Goal: Task Accomplishment & Management: Manage account settings

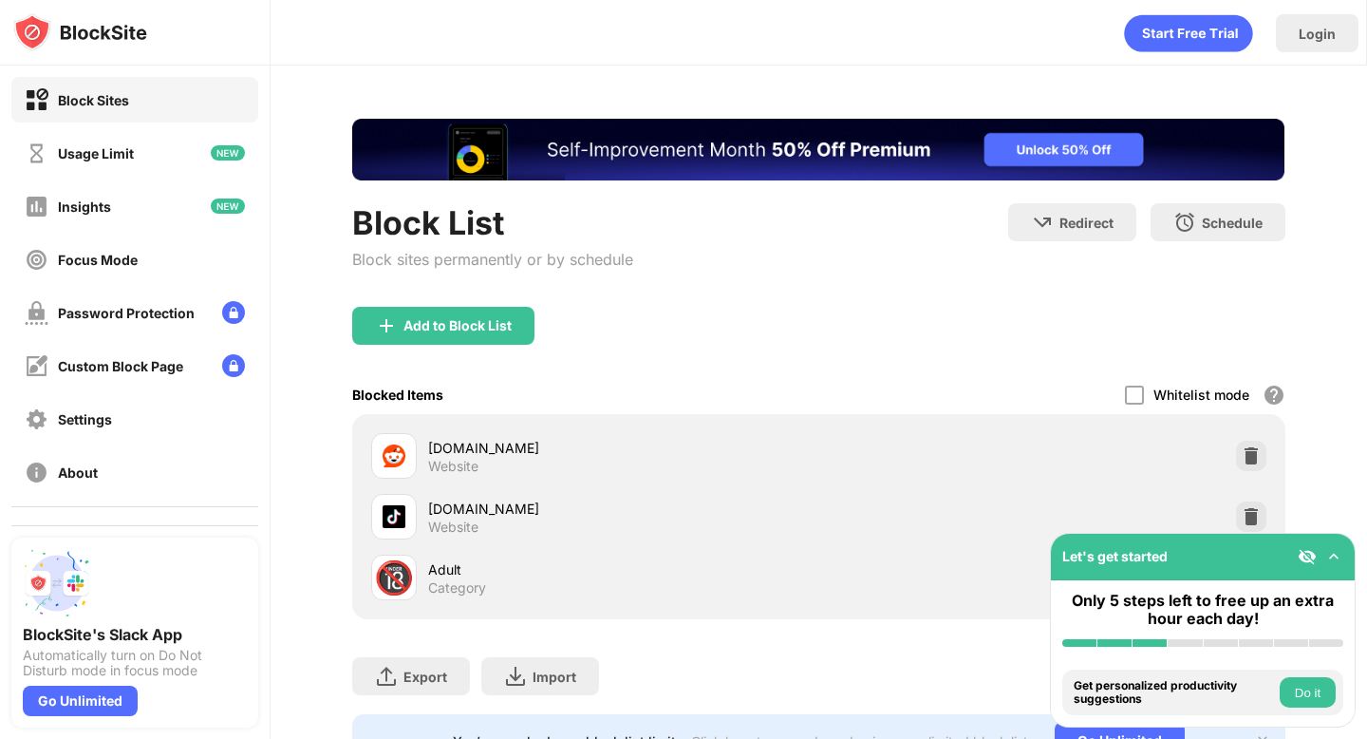
scroll to position [81, 0]
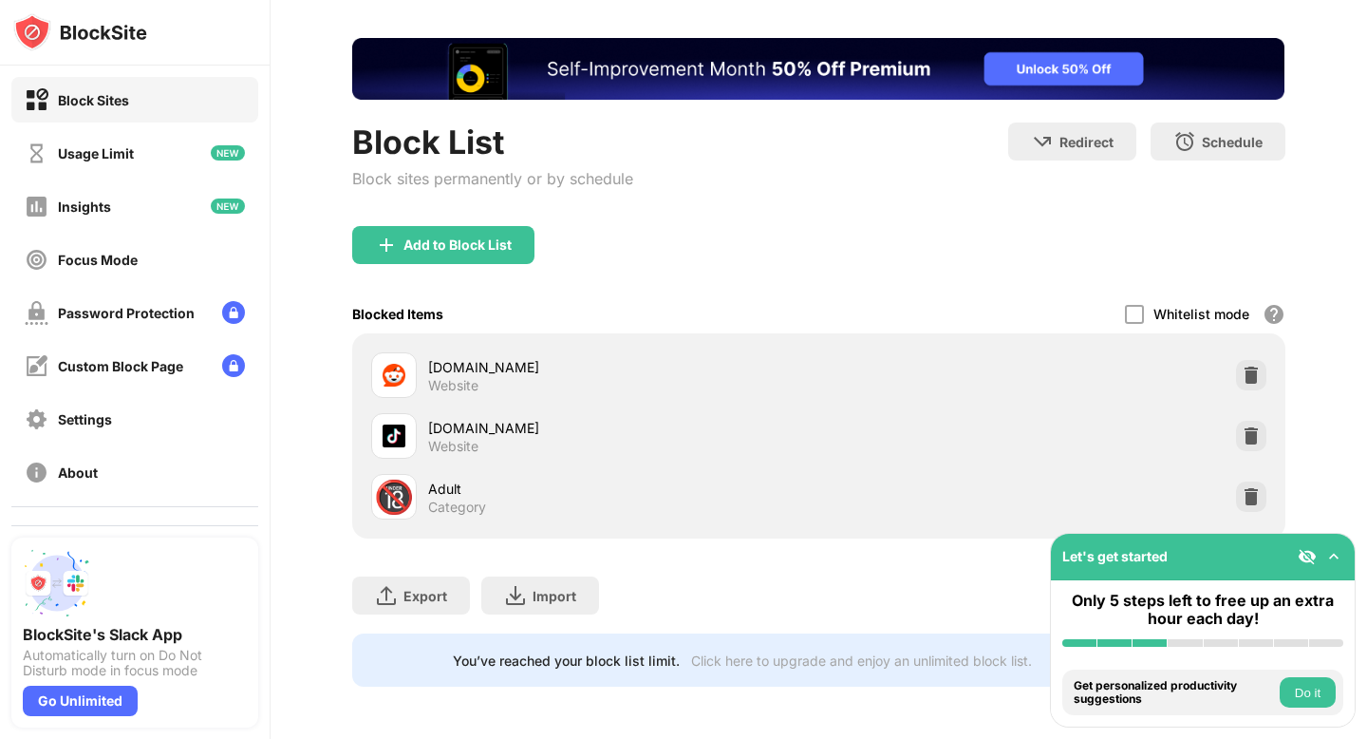
click at [1147, 313] on div "Whitelist mode Block all websites except for those in your whitelist. Whitelist…" at bounding box center [1205, 313] width 160 height 39
click at [1136, 311] on div at bounding box center [1134, 314] width 19 height 19
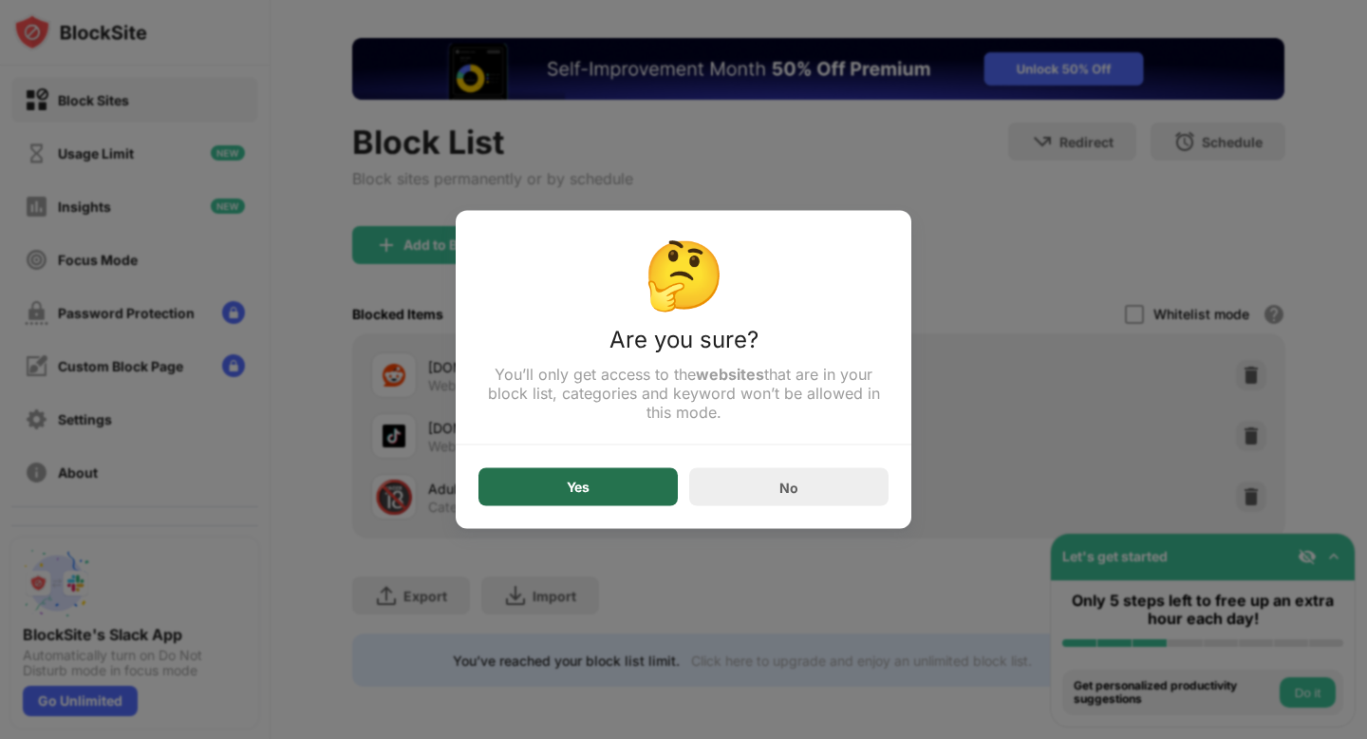
click at [649, 490] on div "Yes" at bounding box center [578, 487] width 199 height 38
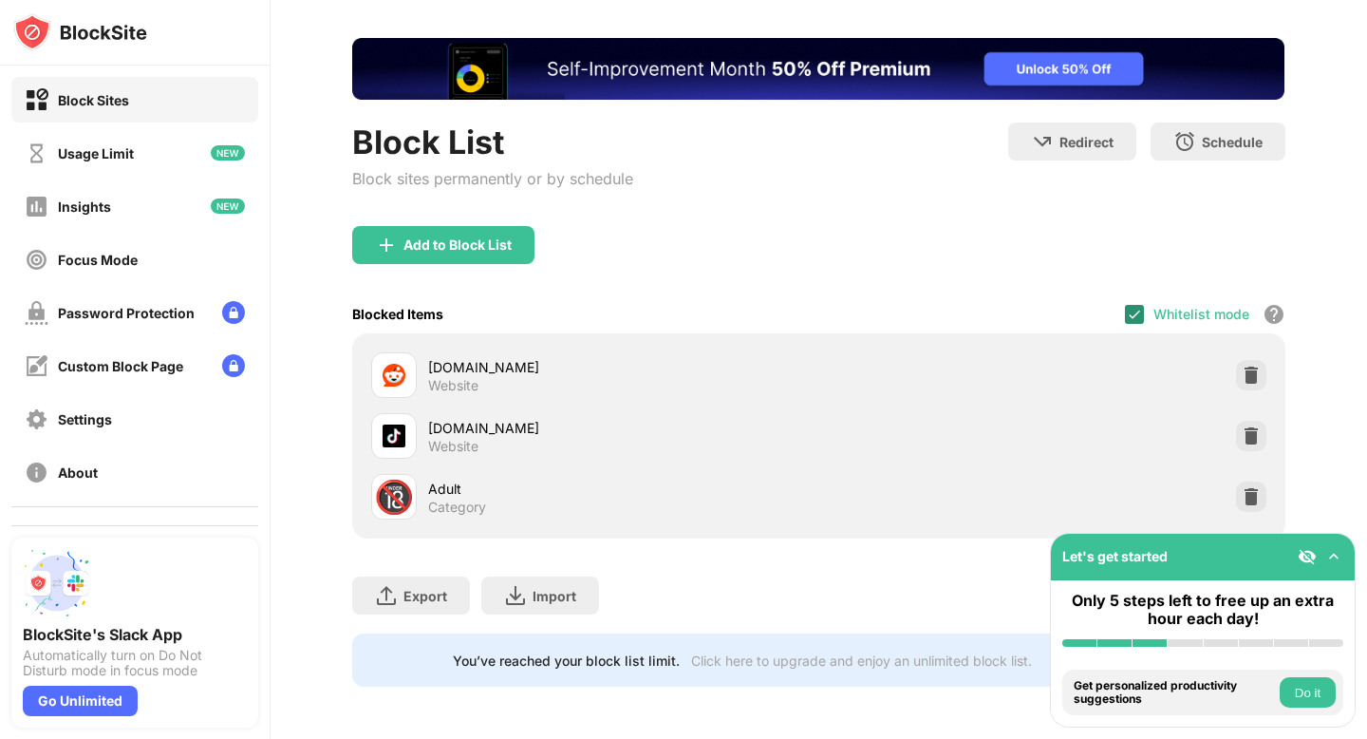
click at [1139, 310] on img at bounding box center [1134, 314] width 15 height 15
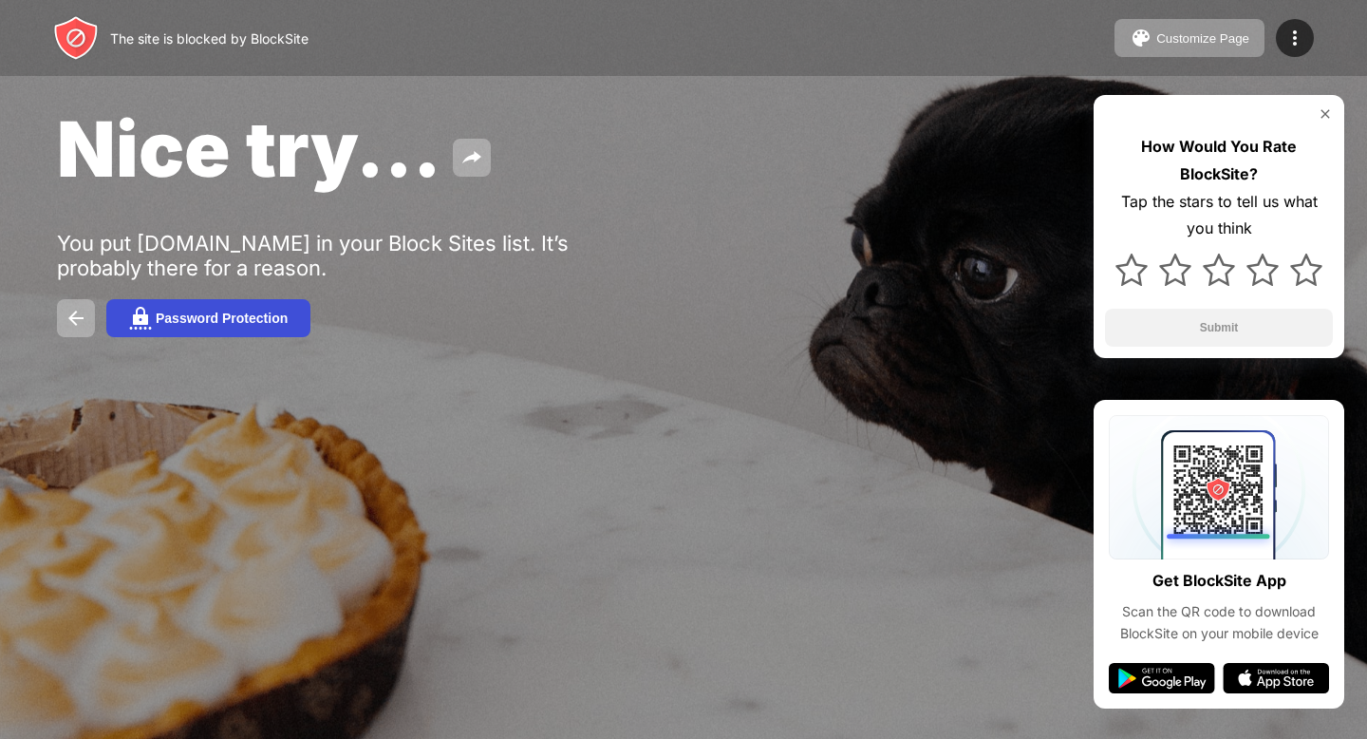
click at [262, 317] on div "Password Protection" at bounding box center [222, 318] width 132 height 15
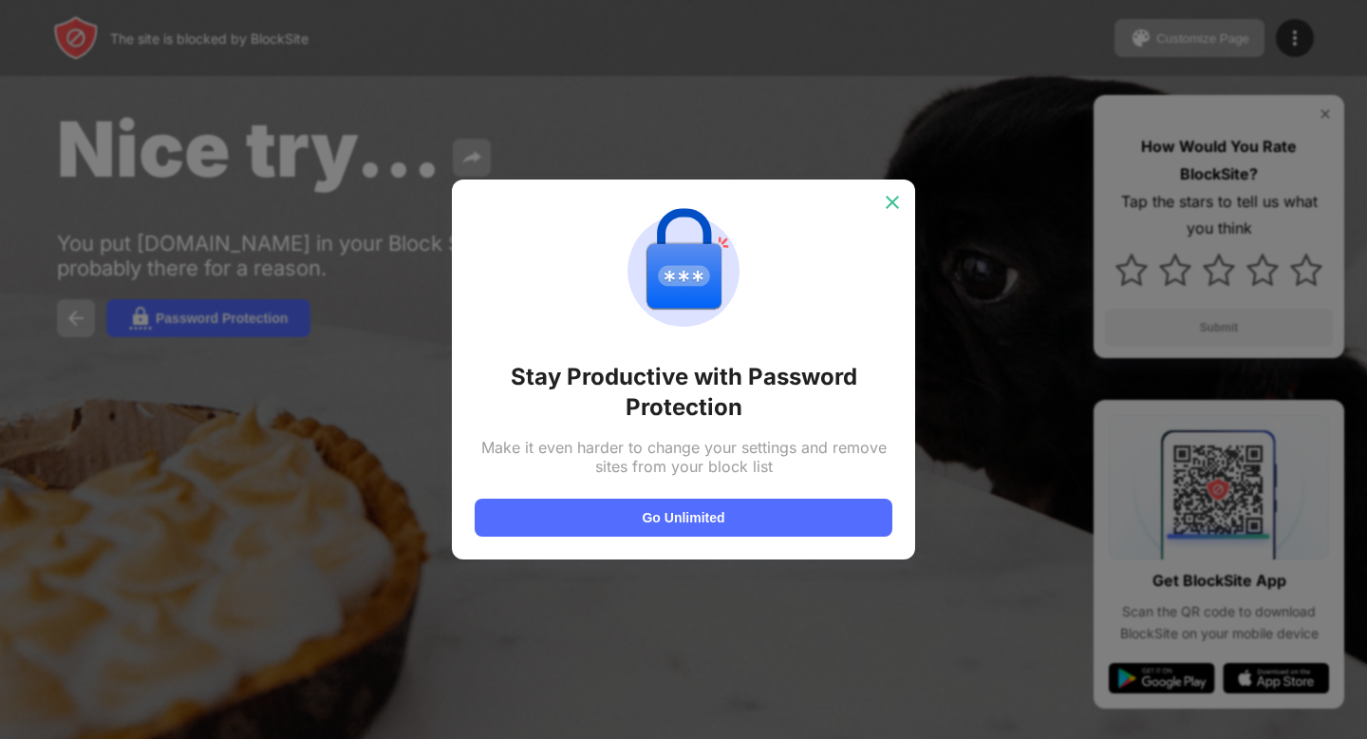
click at [896, 216] on div at bounding box center [892, 202] width 30 height 30
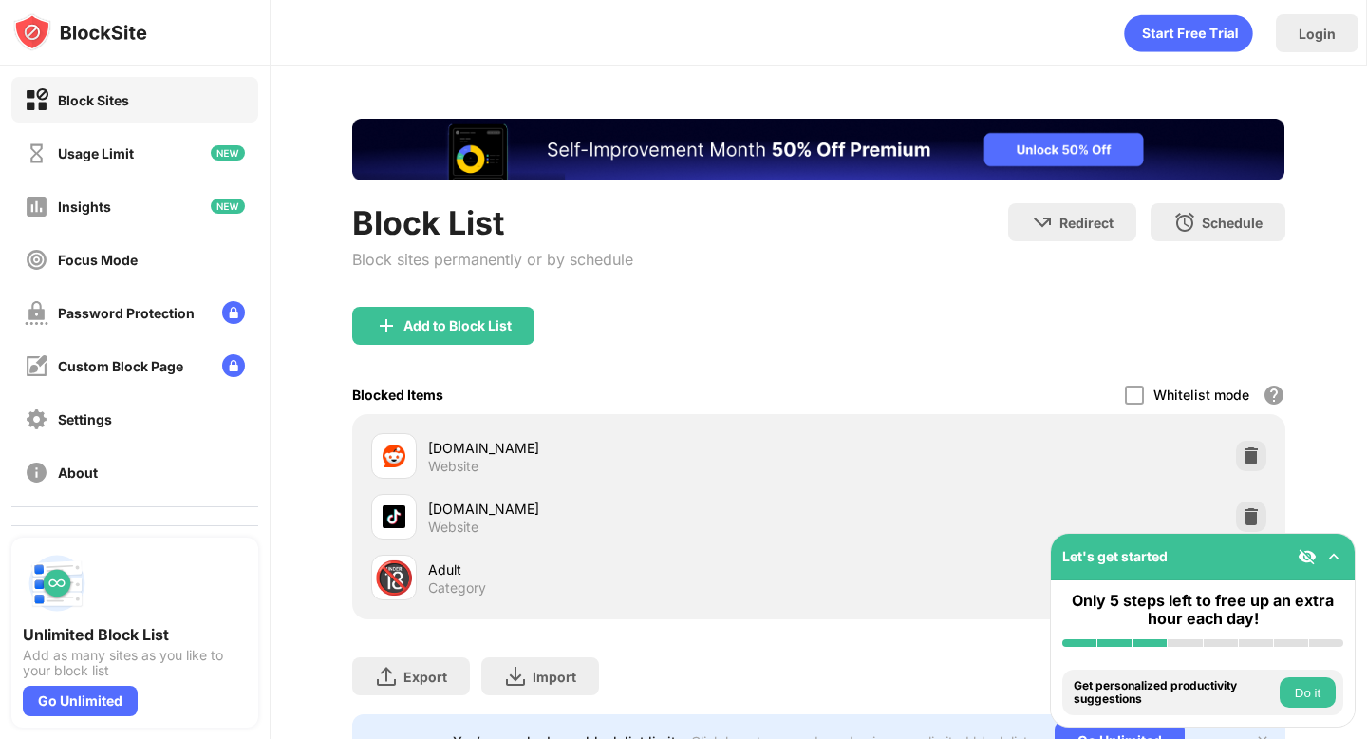
click at [1333, 560] on img at bounding box center [1334, 556] width 19 height 19
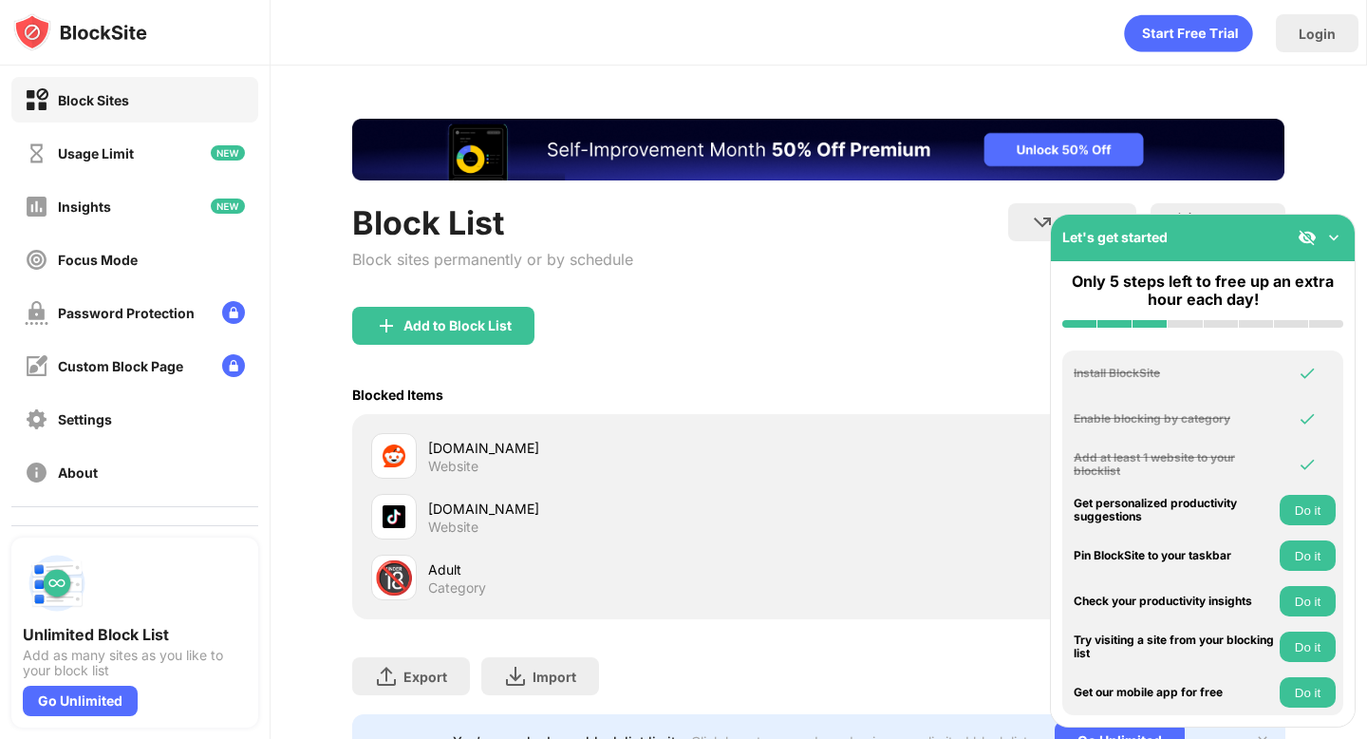
click at [1337, 239] on img at bounding box center [1334, 237] width 19 height 19
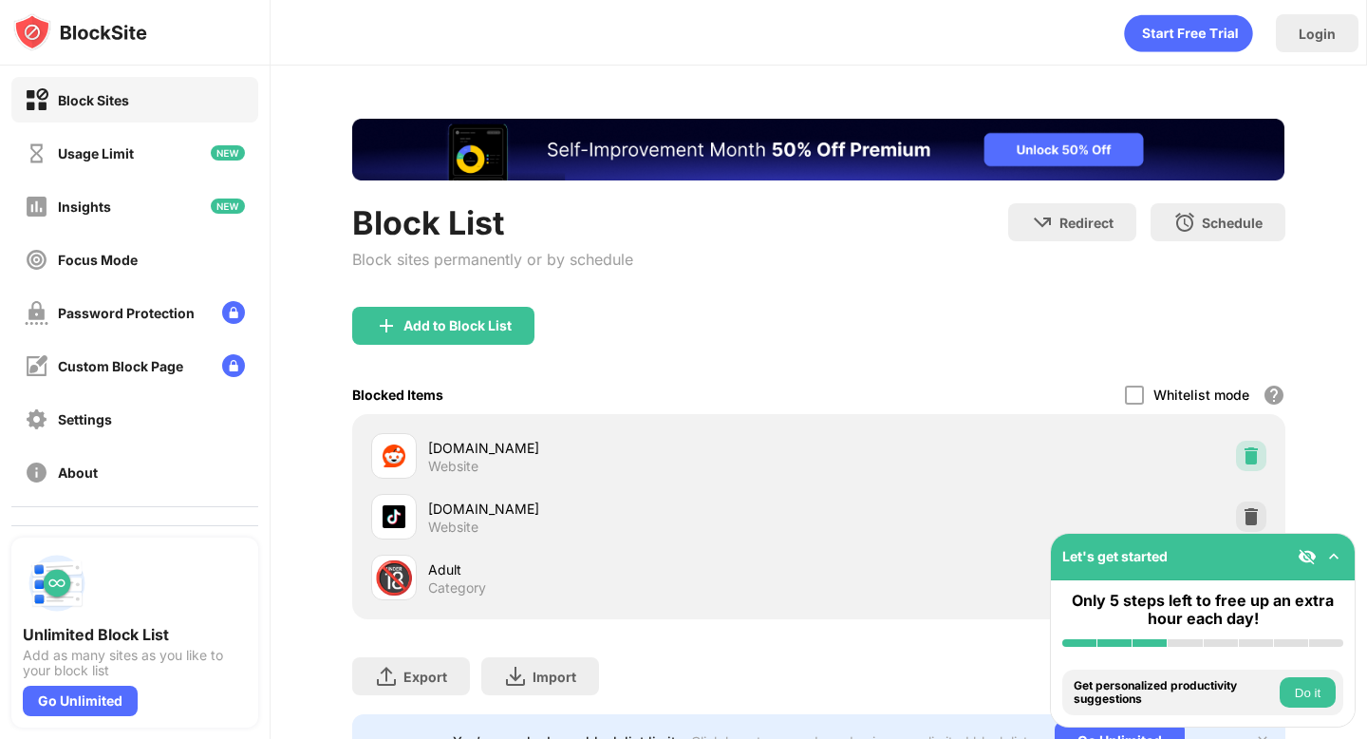
click at [1244, 452] on img at bounding box center [1251, 455] width 19 height 19
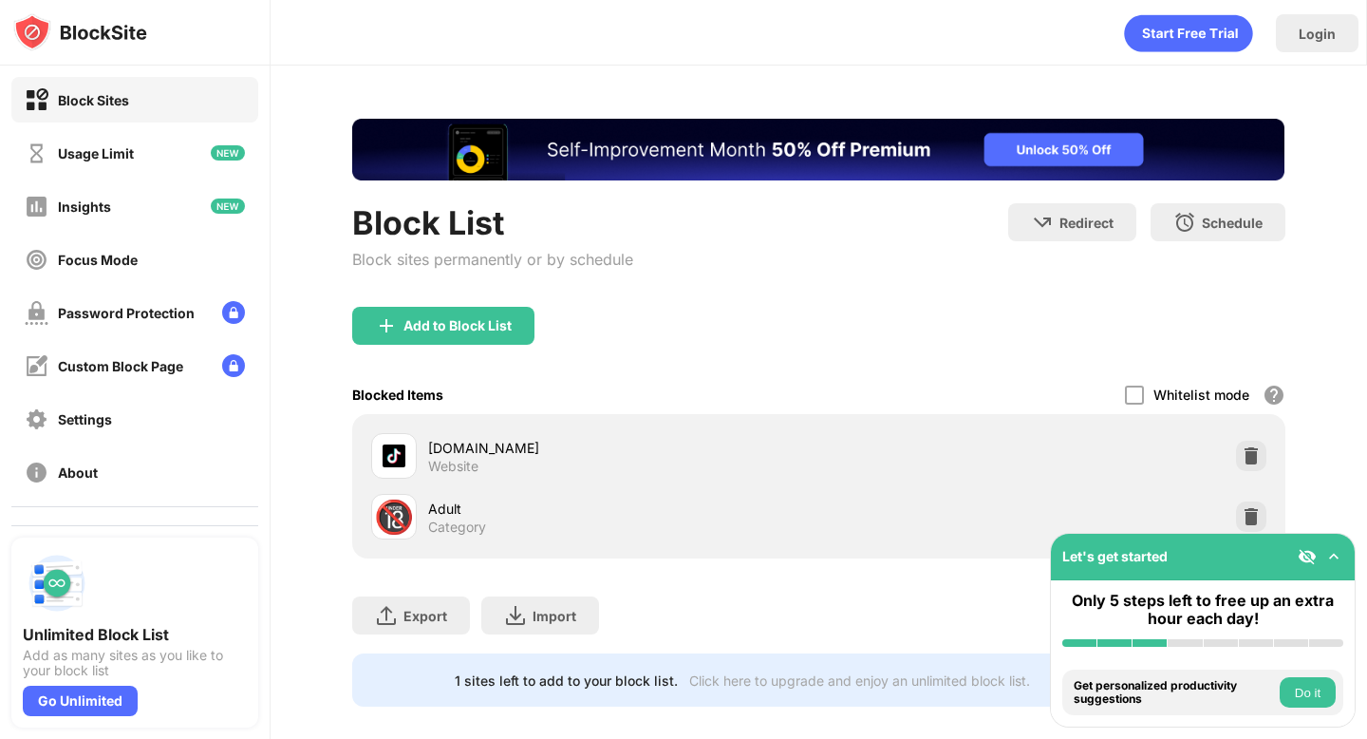
click at [477, 324] on div "Add to Block List" at bounding box center [458, 325] width 108 height 15
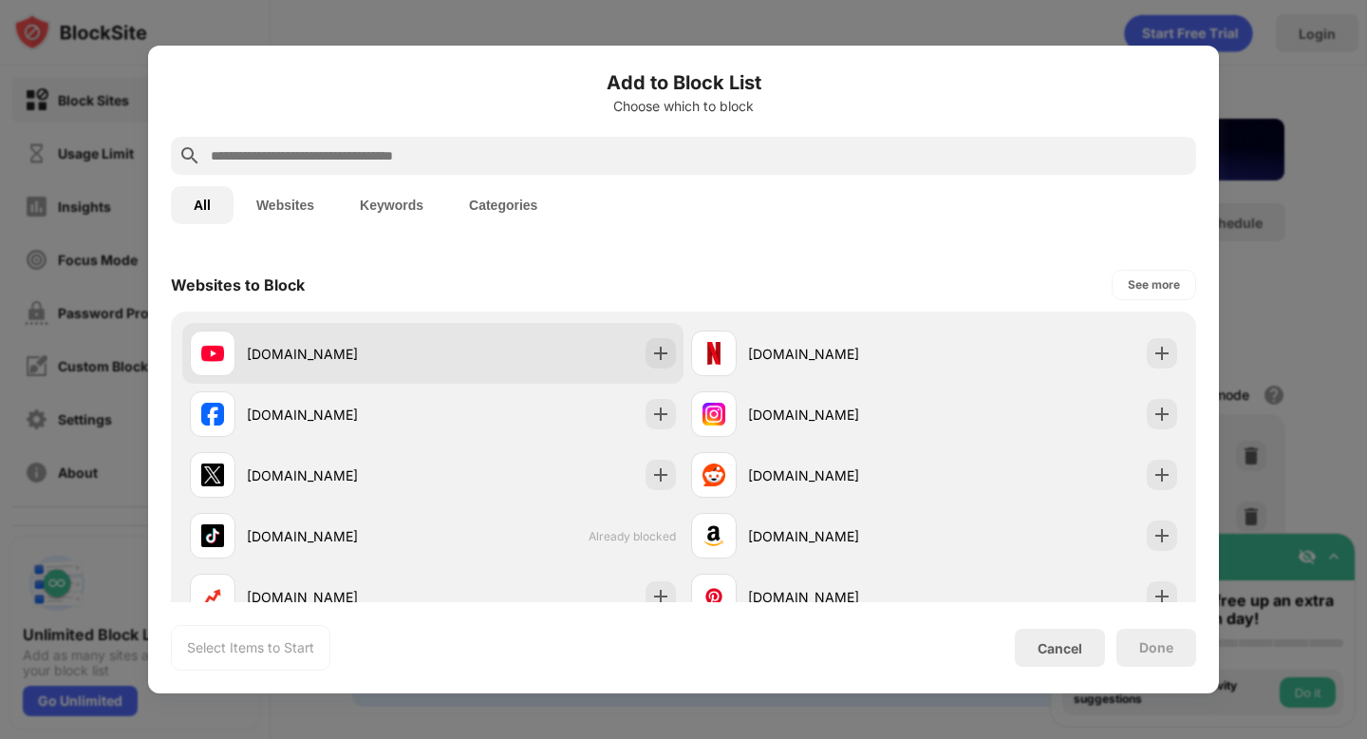
scroll to position [320, 0]
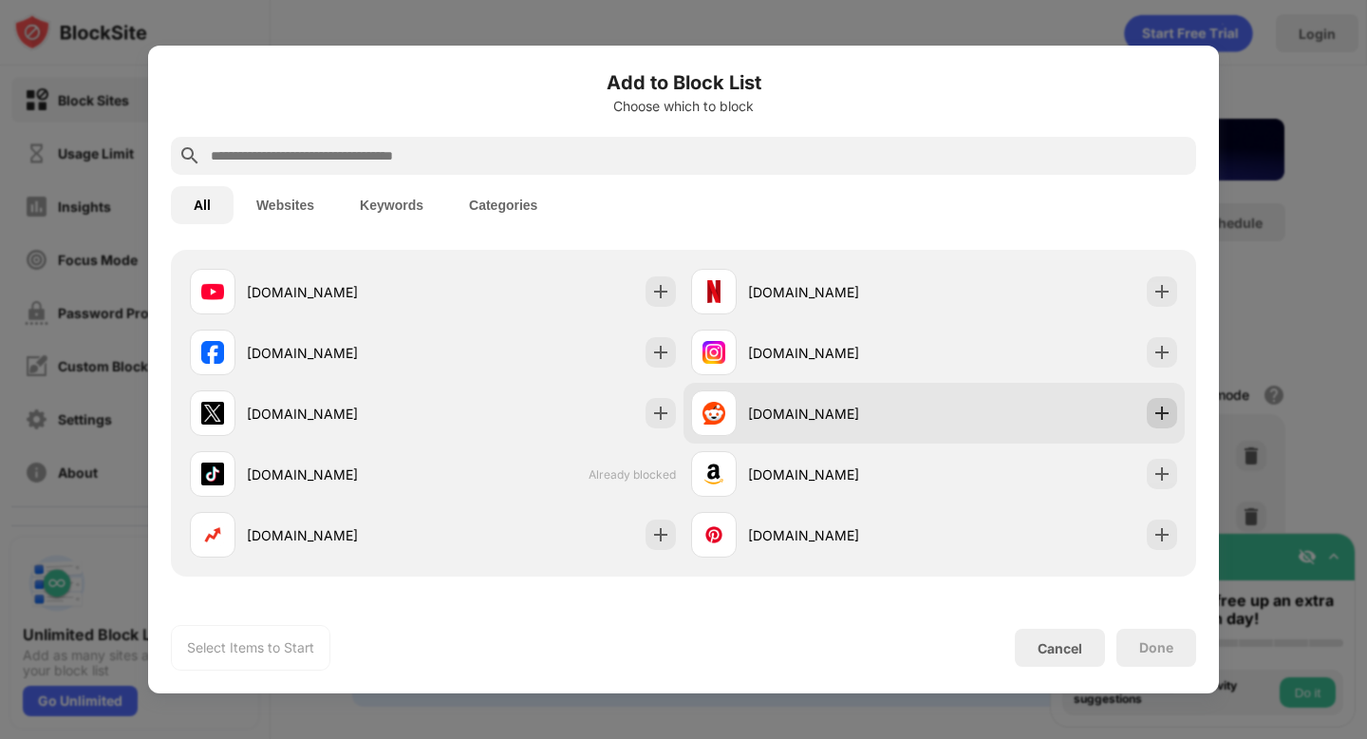
click at [1169, 410] on img at bounding box center [1162, 413] width 19 height 19
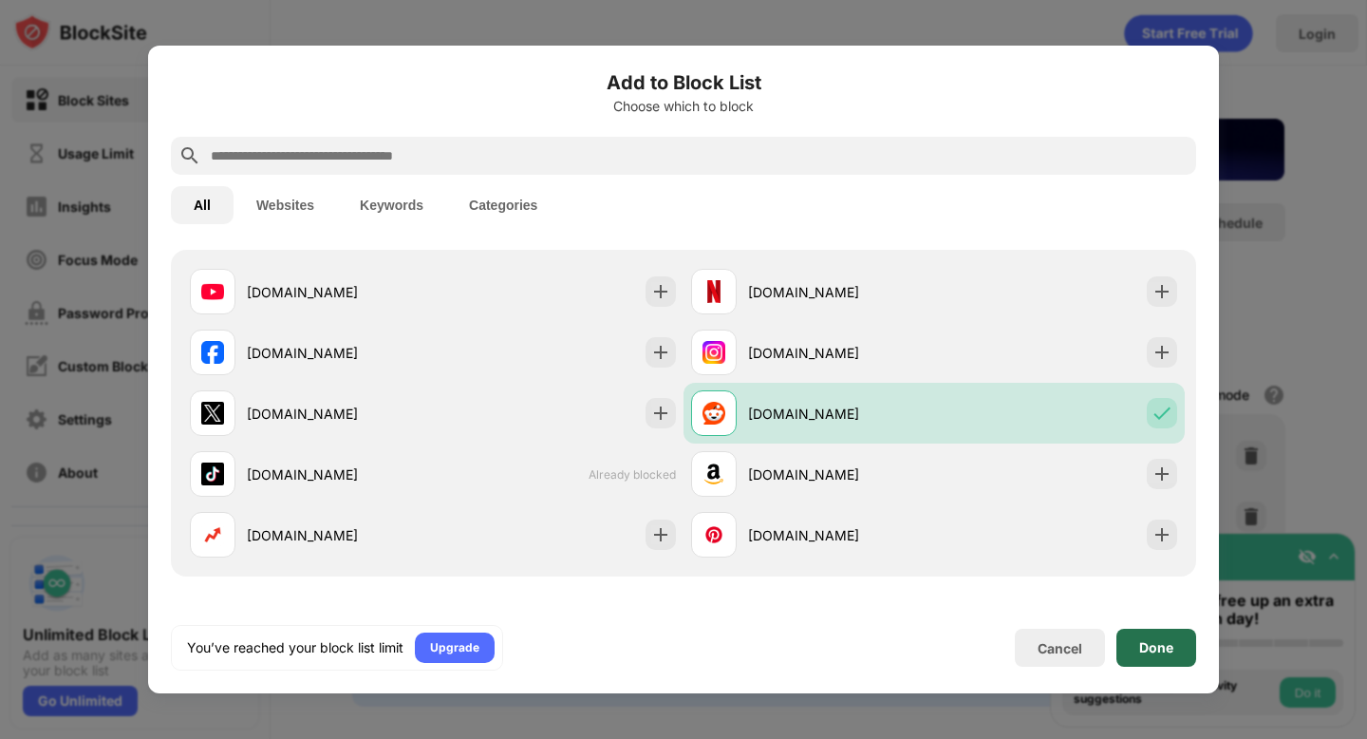
click at [1167, 648] on div "Done" at bounding box center [1157, 647] width 34 height 15
